Goal: Task Accomplishment & Management: Manage account settings

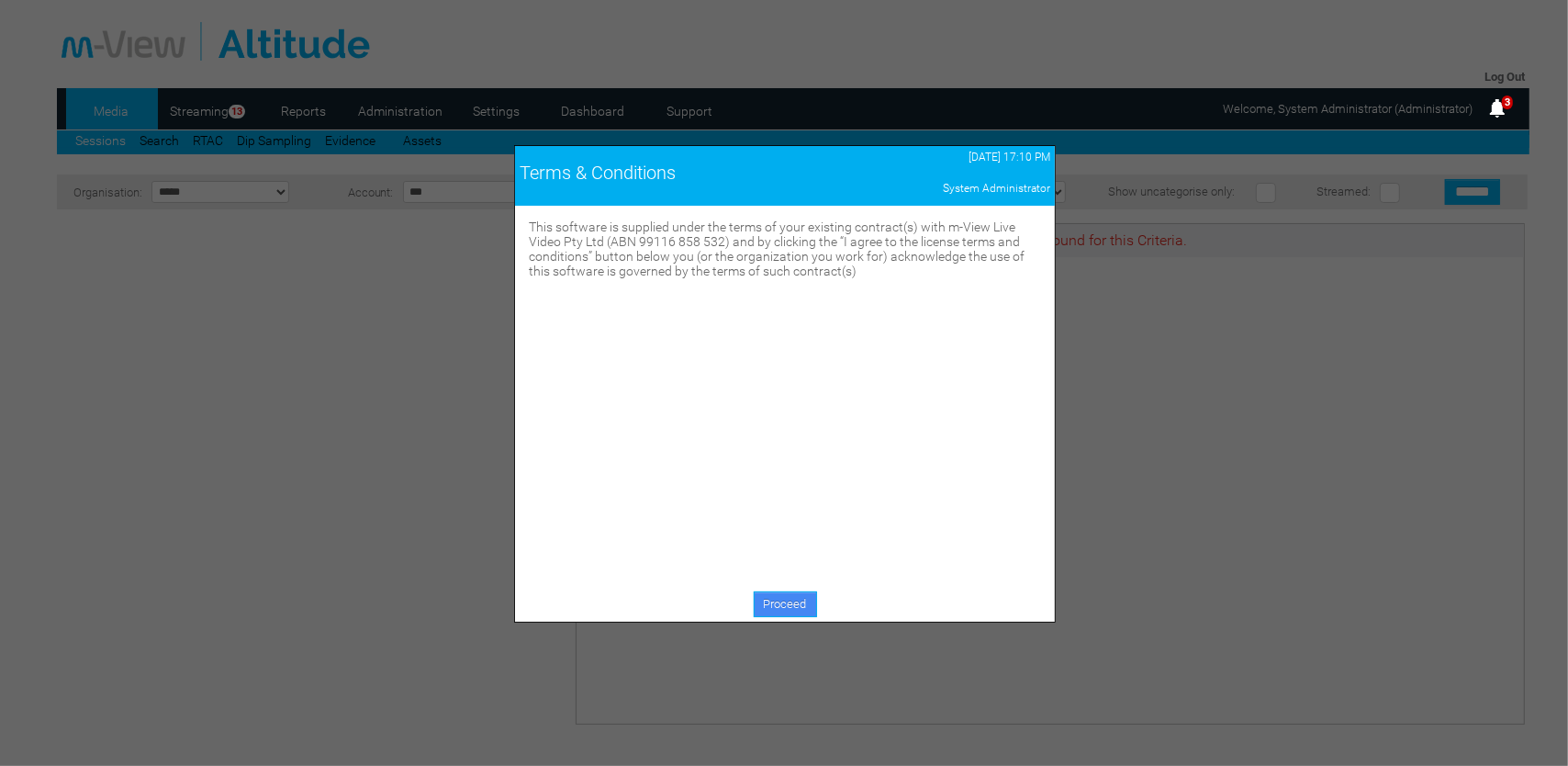
click at [805, 603] on link "Proceed" at bounding box center [786, 604] width 63 height 26
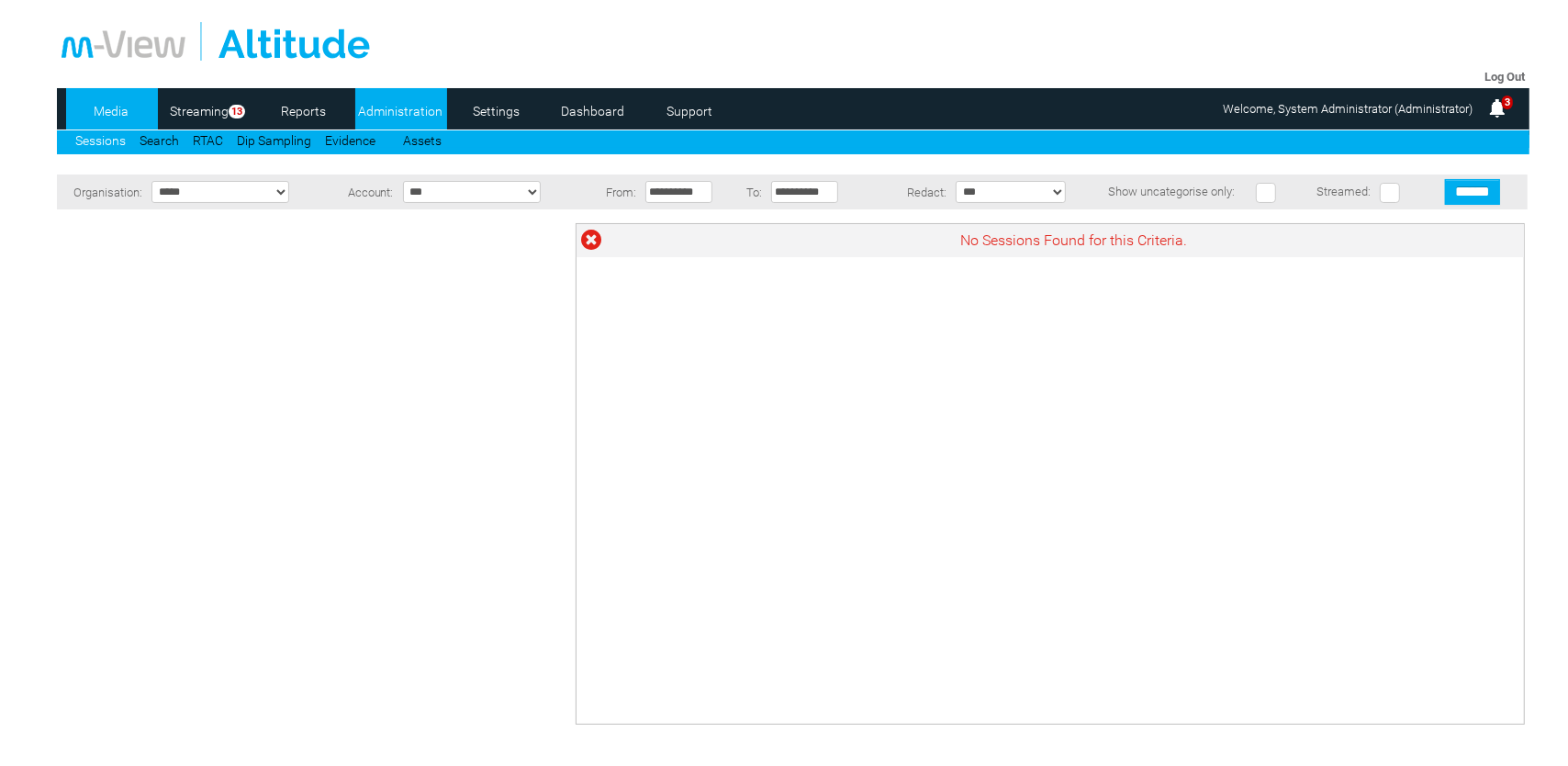
click at [385, 113] on link "Administration" at bounding box center [399, 111] width 89 height 28
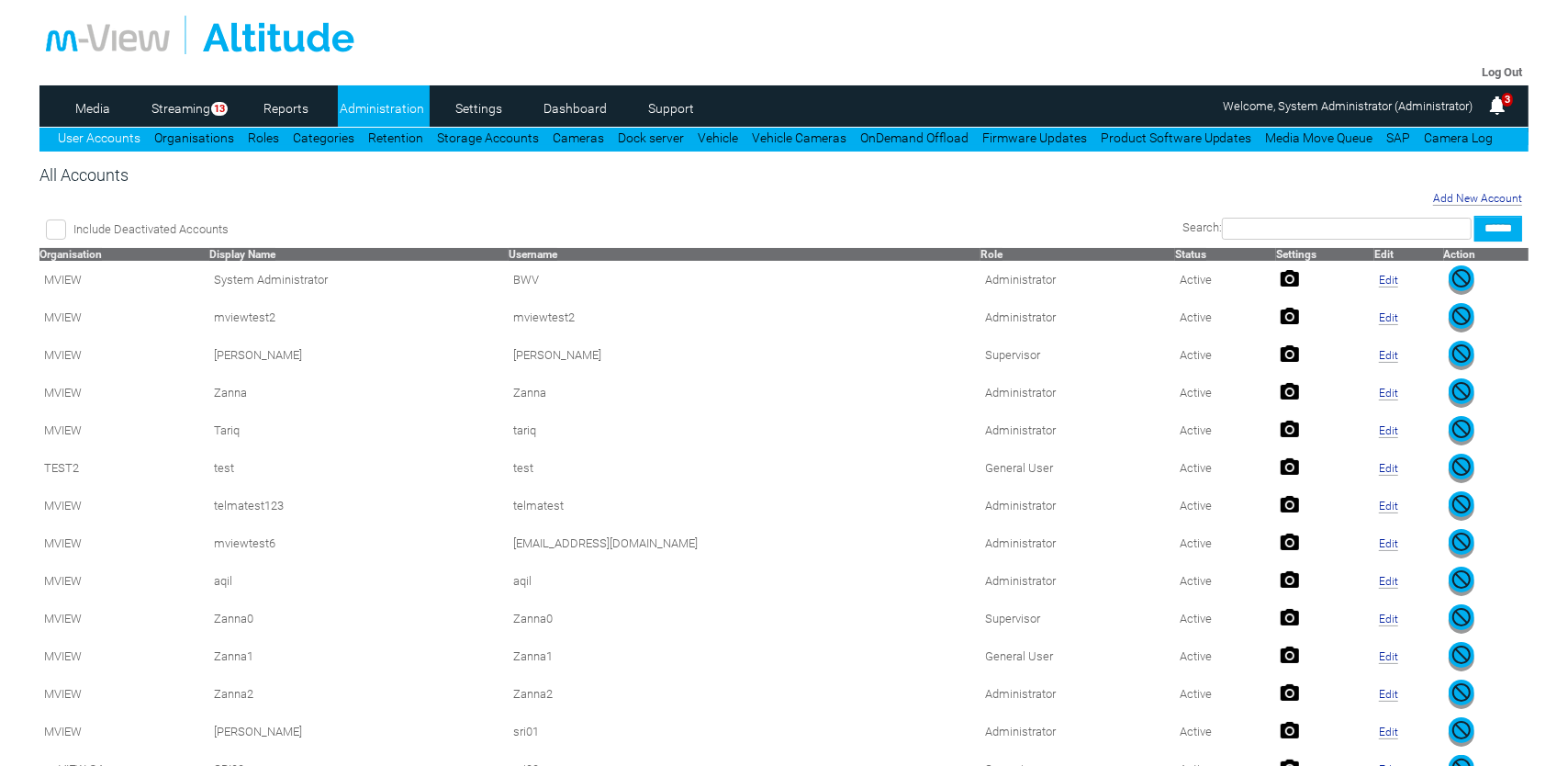
click at [1149, 125] on div "Media Streaming 13 Reports Administration Settings Dashboard Support User Accou…" at bounding box center [784, 118] width 1490 height 66
click at [1156, 131] on link "Product Software Updates" at bounding box center [1176, 138] width 151 height 14
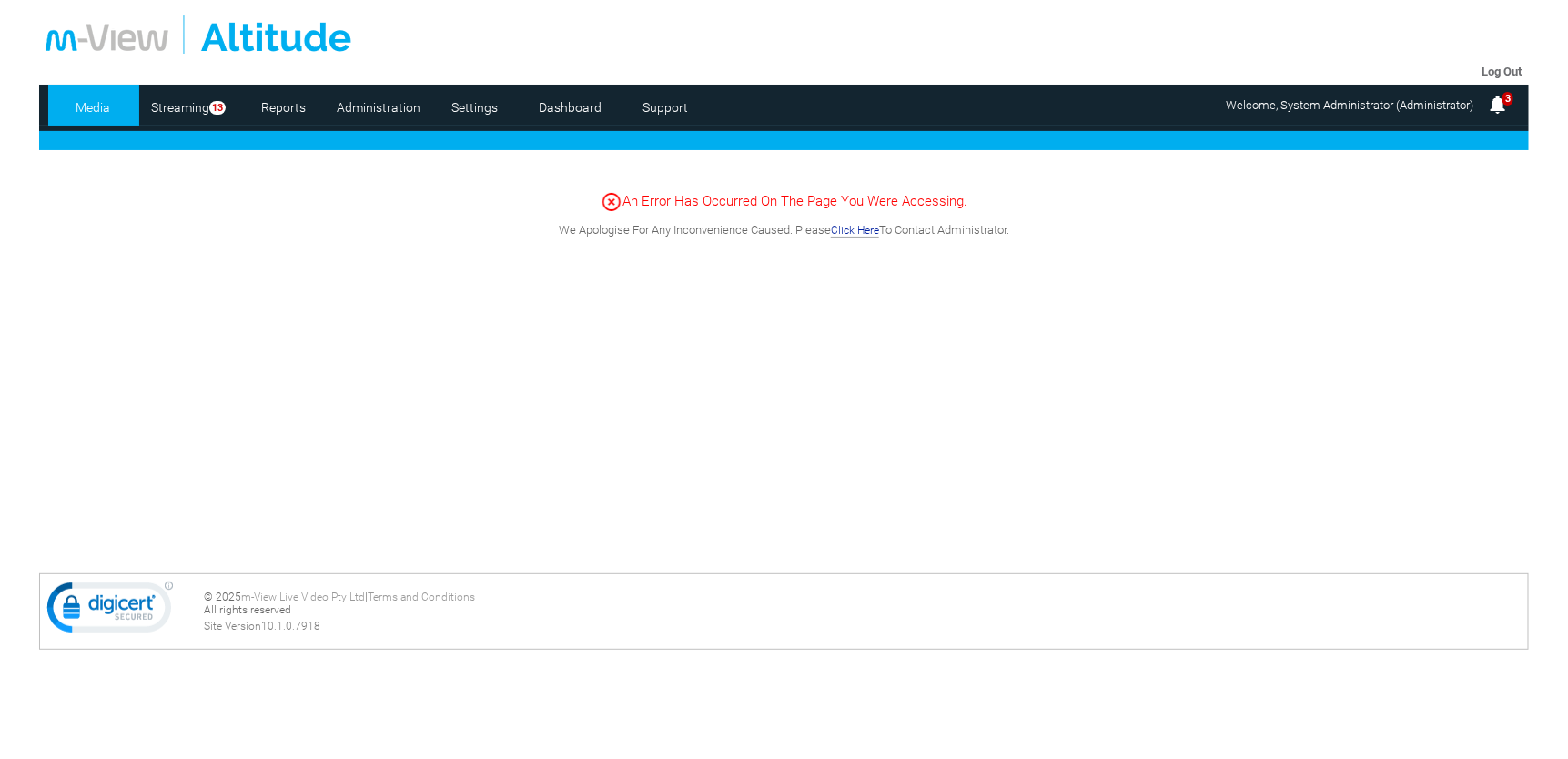
click at [315, 356] on div "An Error Has Occurred On The Page You Were Accessing. We Apologise For Any Inco…" at bounding box center [784, 346] width 1490 height 364
click at [468, 108] on link "Settings" at bounding box center [474, 107] width 89 height 28
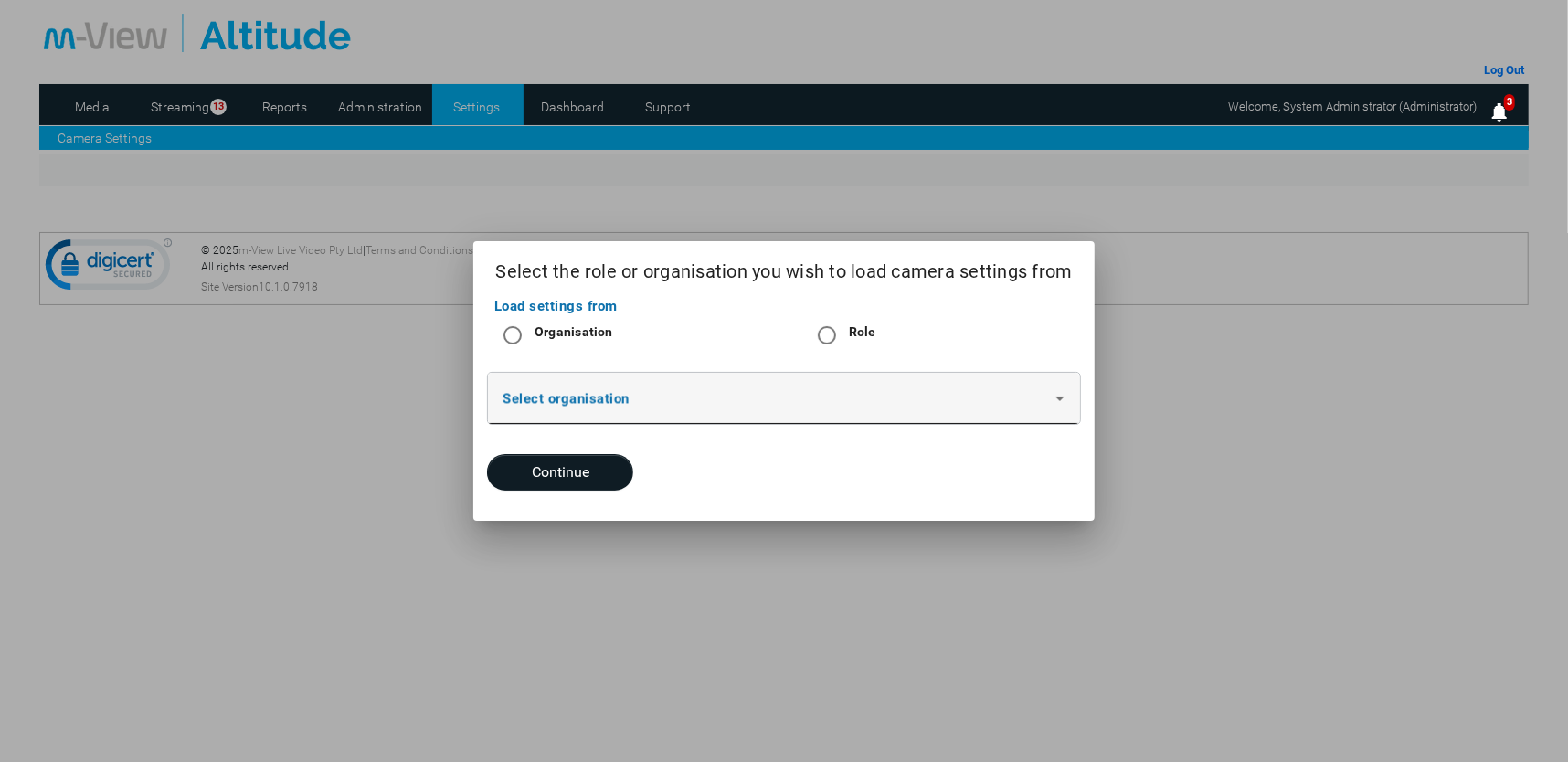
click at [897, 410] on span at bounding box center [778, 405] width 552 height 22
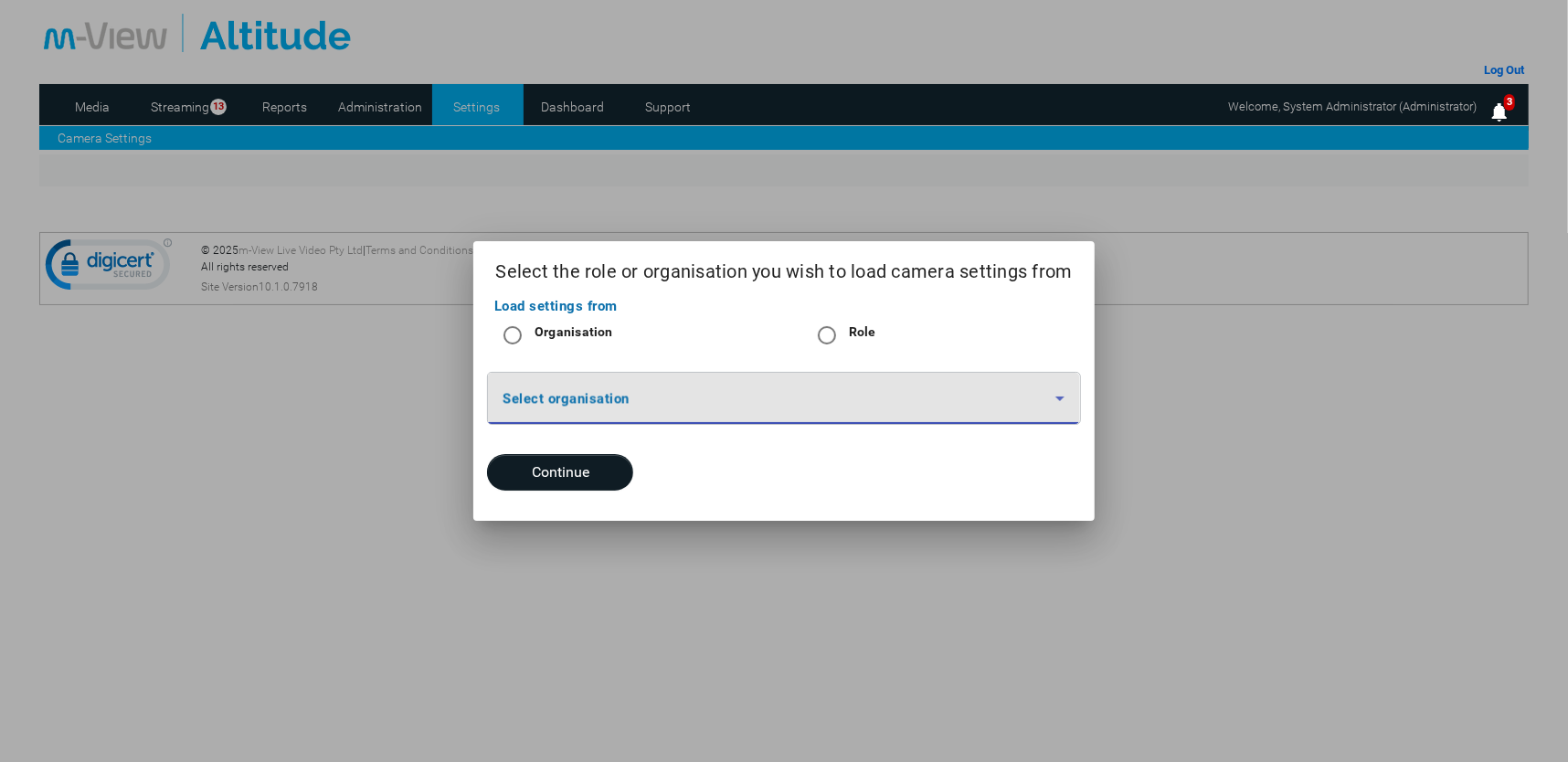
click at [847, 515] on div "Load settings from Organisation Role Select organisation Continue" at bounding box center [783, 407] width 620 height 225
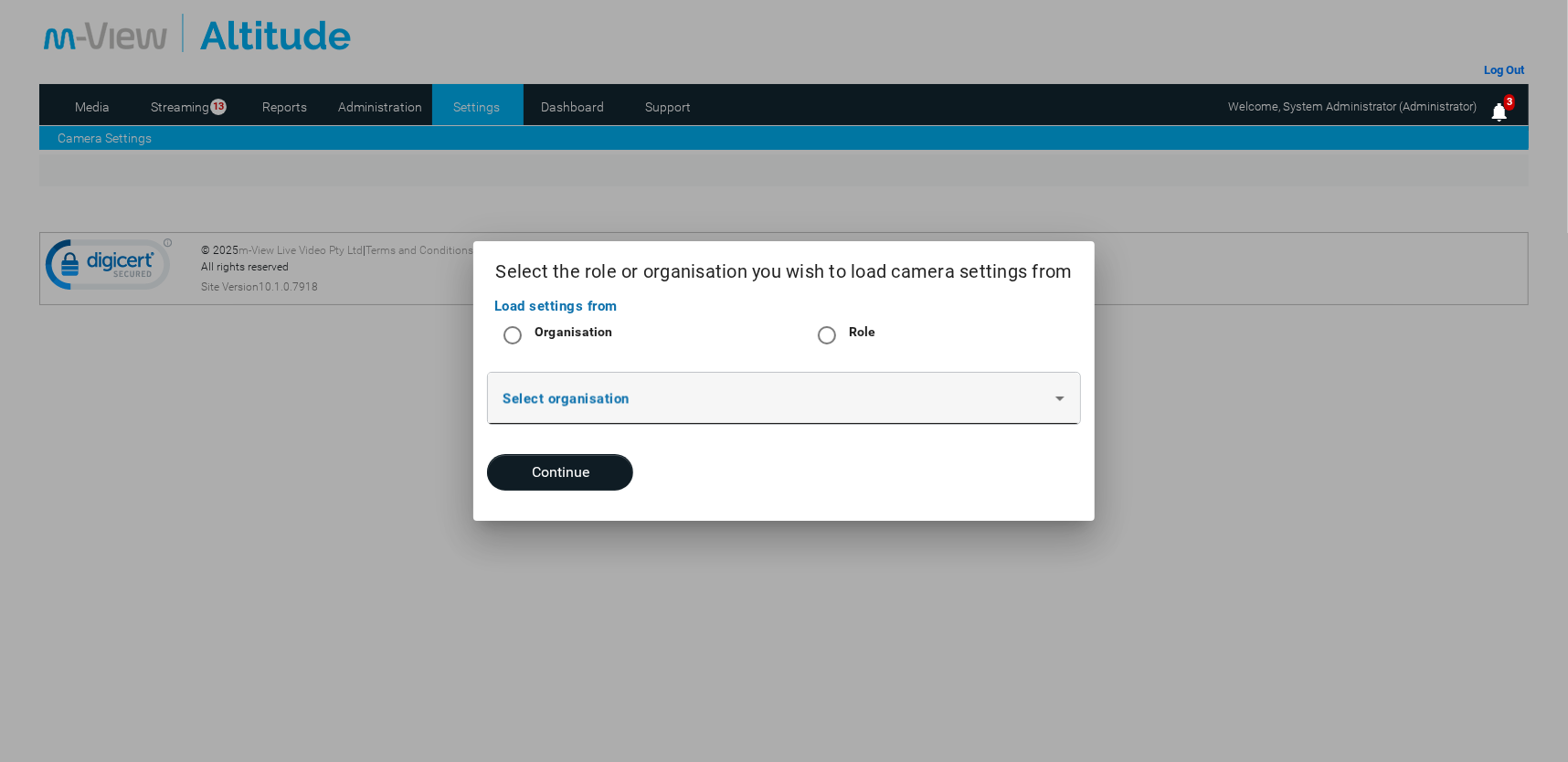
click at [773, 403] on span at bounding box center [778, 405] width 552 height 22
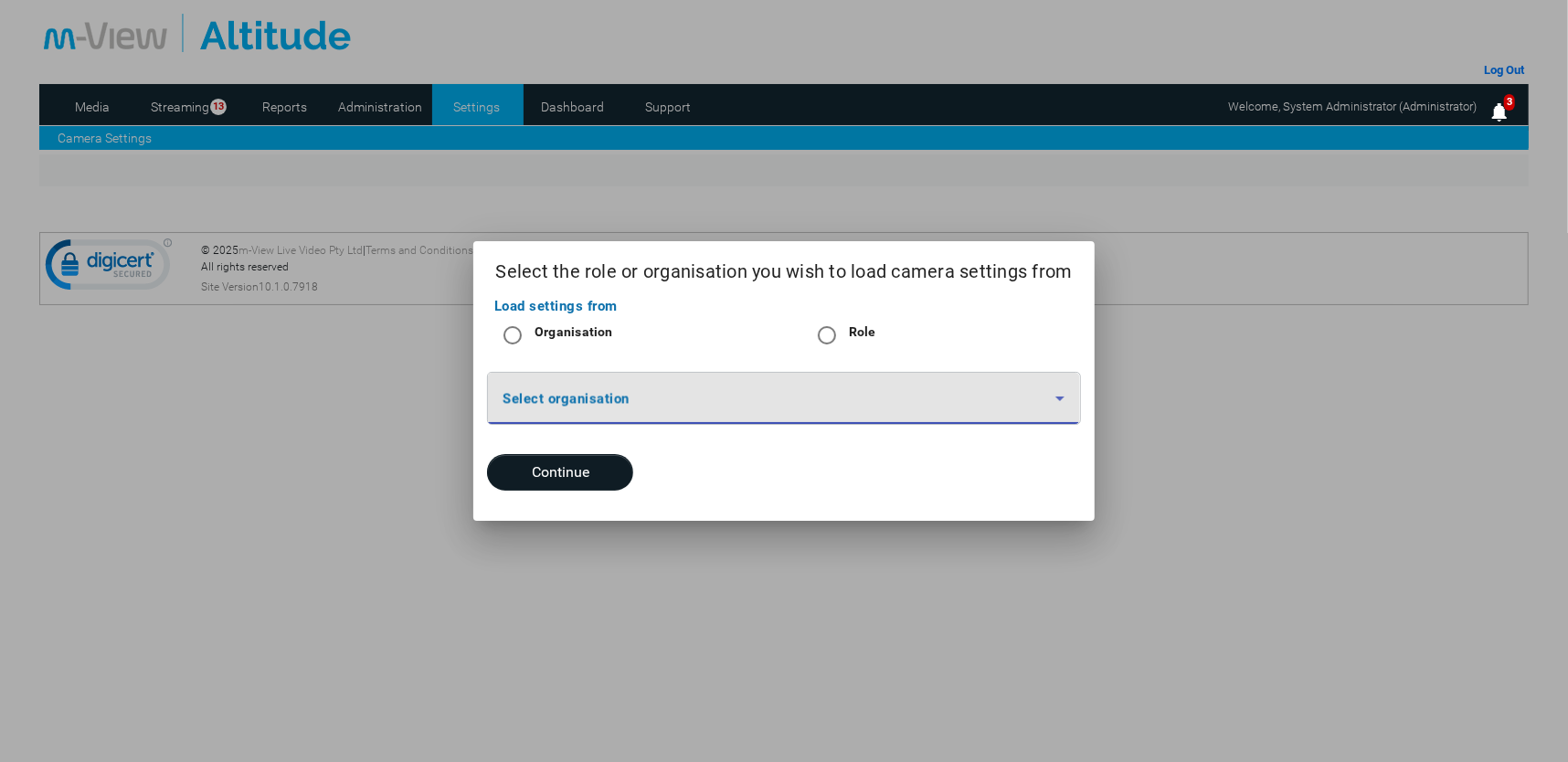
click at [773, 403] on span at bounding box center [778, 405] width 552 height 22
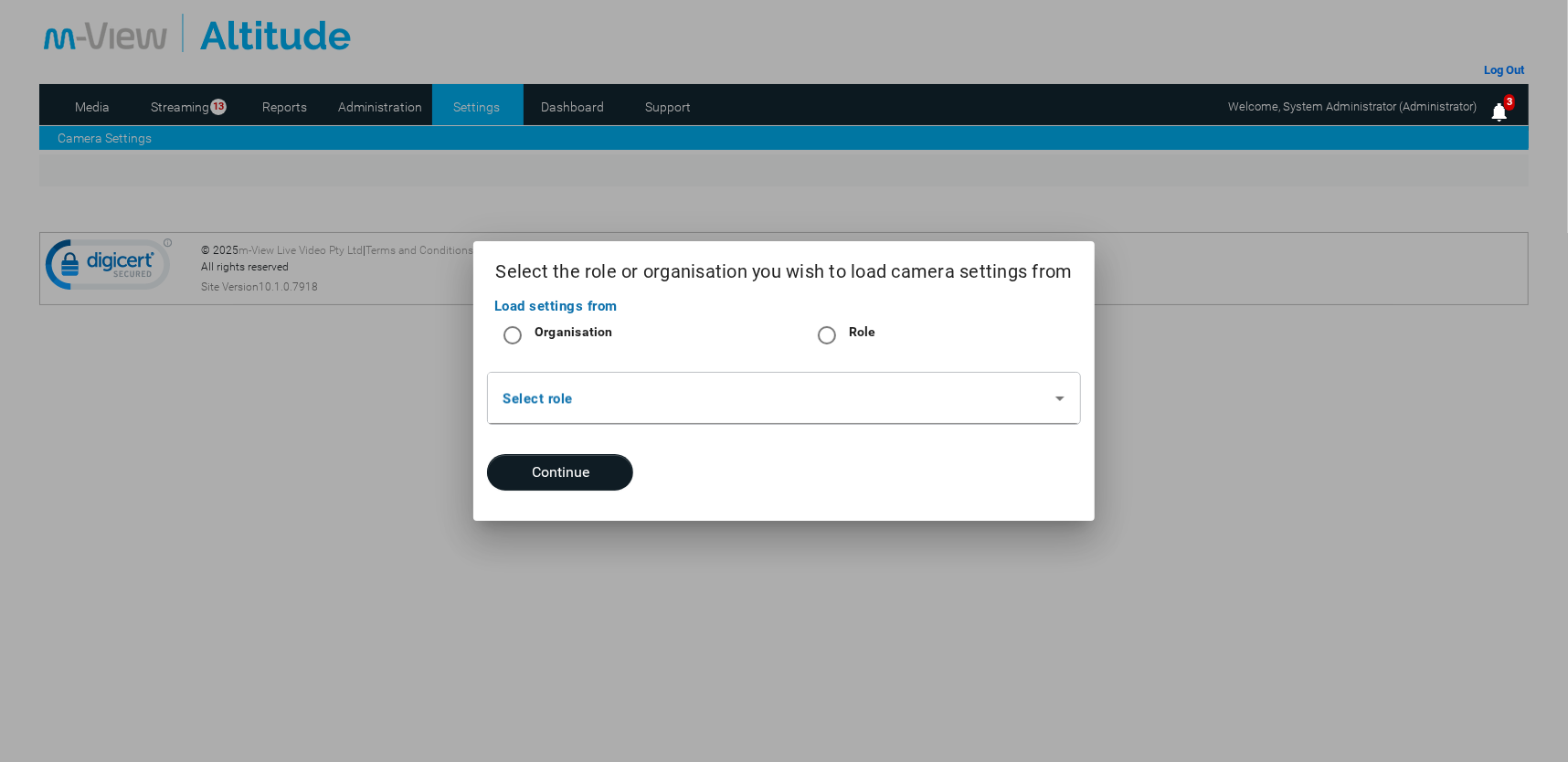
click at [570, 331] on label "Organisation" at bounding box center [572, 331] width 82 height 18
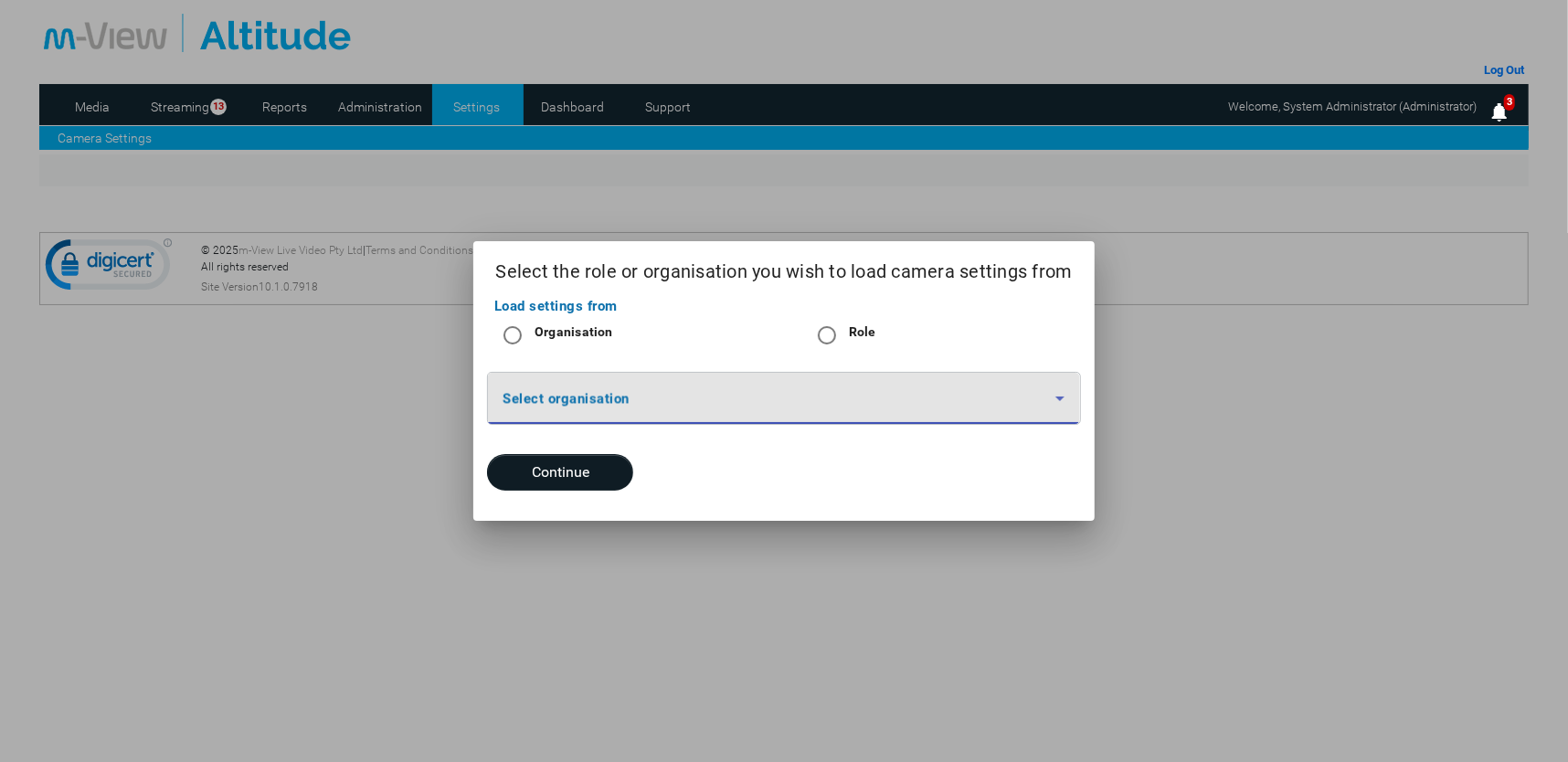
click at [646, 409] on span at bounding box center [778, 405] width 552 height 22
click at [633, 405] on span at bounding box center [778, 405] width 552 height 22
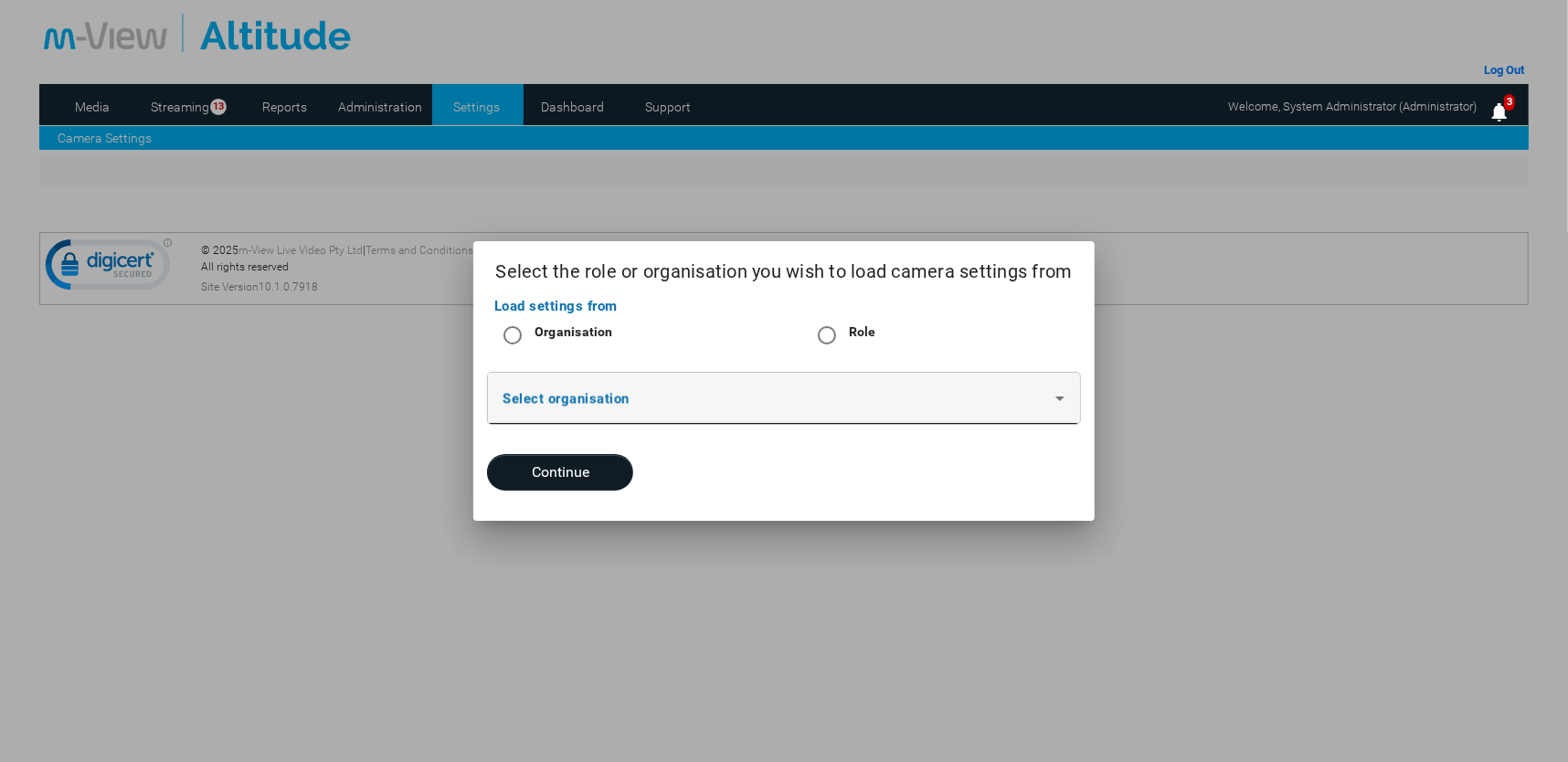
click at [925, 409] on span at bounding box center [778, 405] width 552 height 22
